Goal: Task Accomplishment & Management: Manage account settings

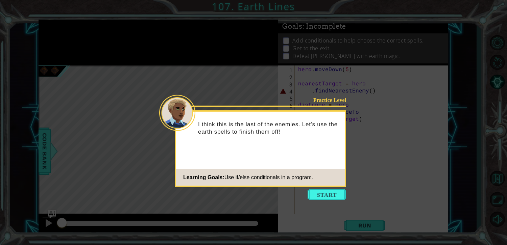
click at [330, 185] on footer "Learning Goals: Use if/else conditionals in a program." at bounding box center [260, 177] width 169 height 17
click at [330, 189] on body "1 ההההההההההההההההההההההההההההההההההההההההההההההההההההההההההההההההההההההההההההה…" at bounding box center [253, 122] width 507 height 245
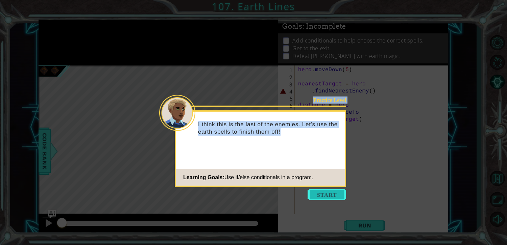
drag, startPoint x: 330, startPoint y: 190, endPoint x: 398, endPoint y: 210, distance: 71.3
click at [330, 190] on button "Start" at bounding box center [326, 194] width 38 height 11
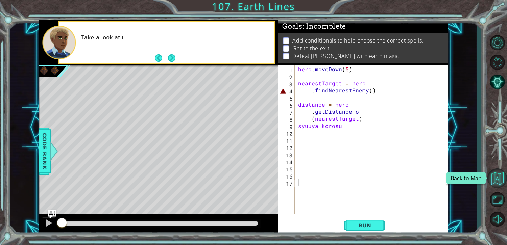
click at [496, 177] on button "Back to Map" at bounding box center [497, 179] width 20 height 20
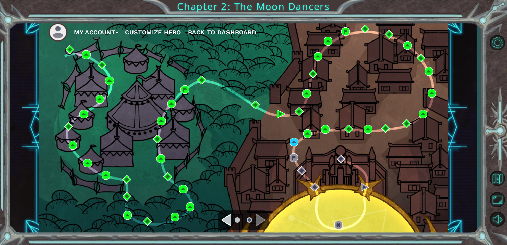
click at [99, 21] on nav "My Account Customize Hero Back to Dashboard" at bounding box center [242, 31] width 409 height 22
click at [107, 34] on button "My Account" at bounding box center [96, 32] width 44 height 10
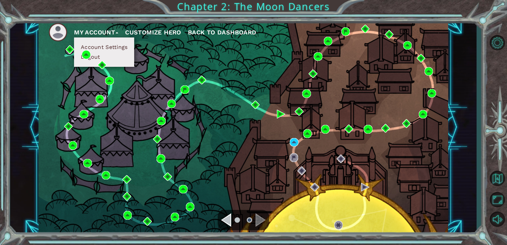
click at [104, 57] on li "Logout" at bounding box center [104, 56] width 51 height 7
click at [99, 57] on button "Logout" at bounding box center [91, 56] width 24 height 7
